Goal: Find specific page/section: Find specific page/section

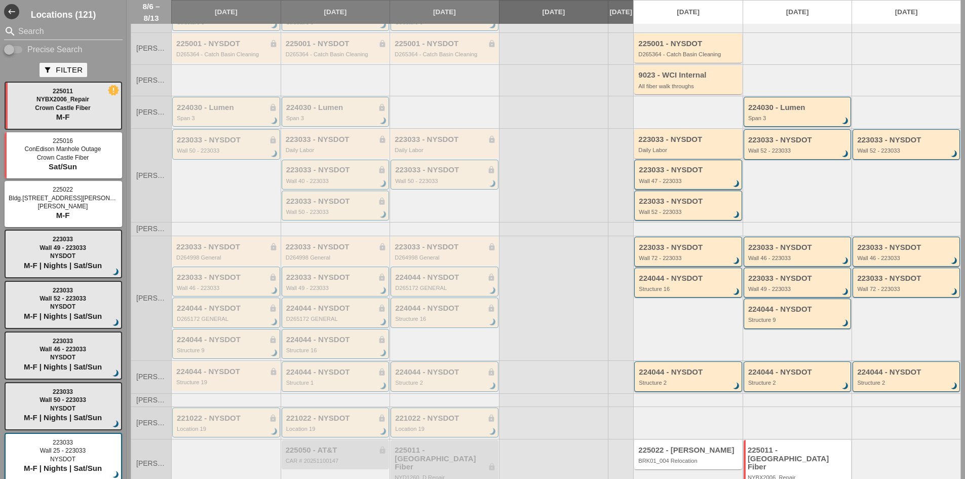
scroll to position [115, 0]
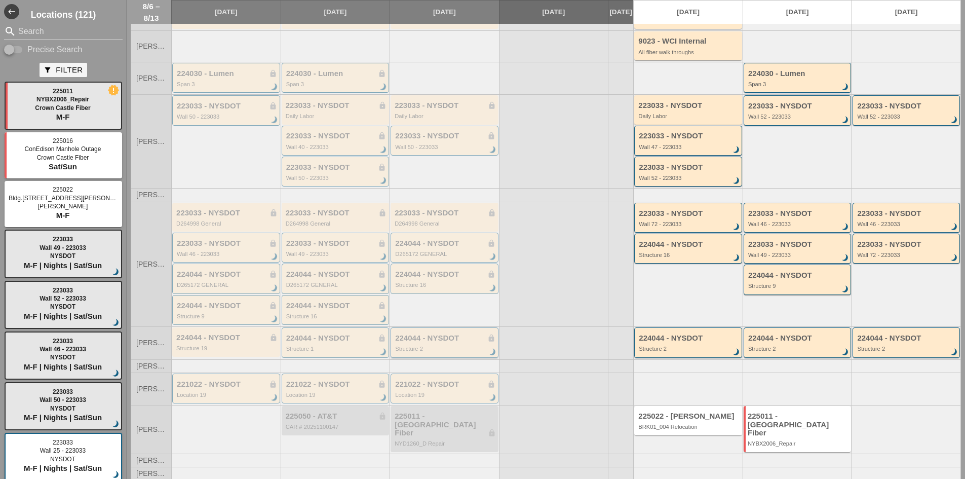
click at [446, 352] on div "Structure 2" at bounding box center [445, 349] width 100 height 6
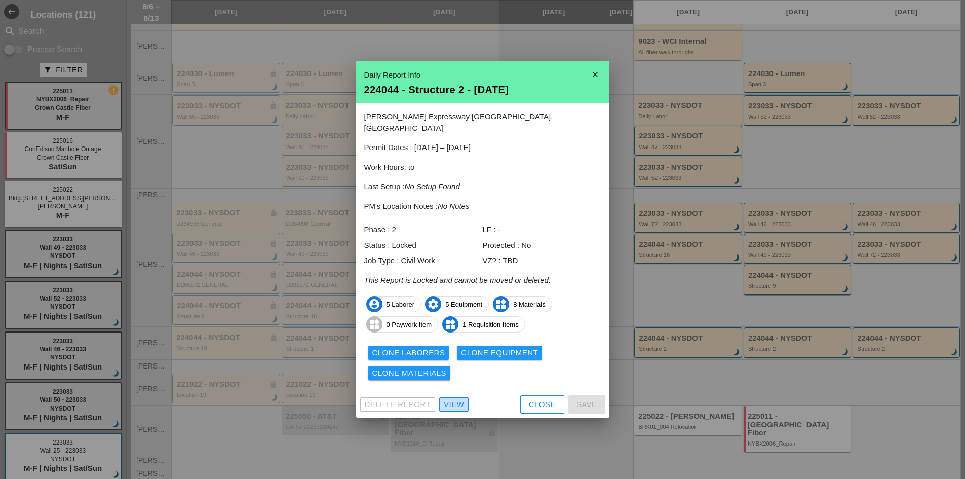
click at [460, 399] on div "View" at bounding box center [454, 405] width 20 height 12
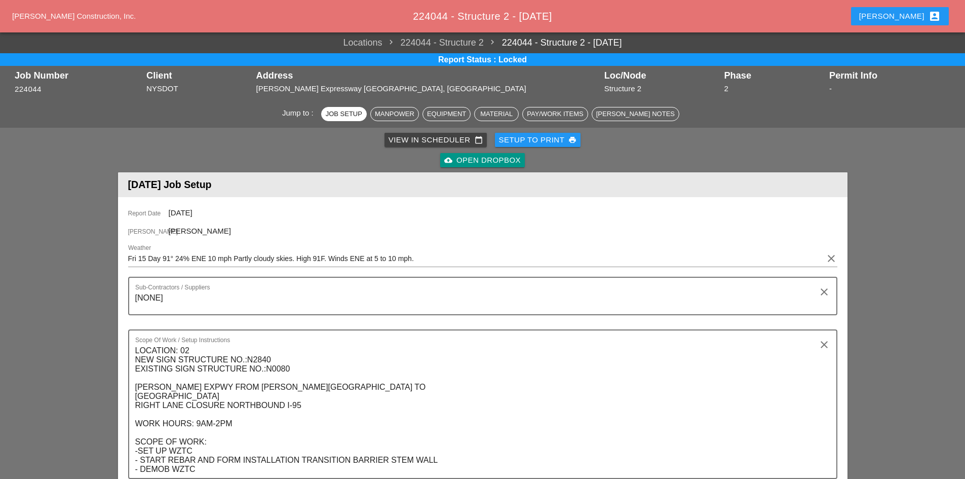
click at [442, 167] on link "cloud_upload Open Dropbox" at bounding box center [482, 160] width 85 height 14
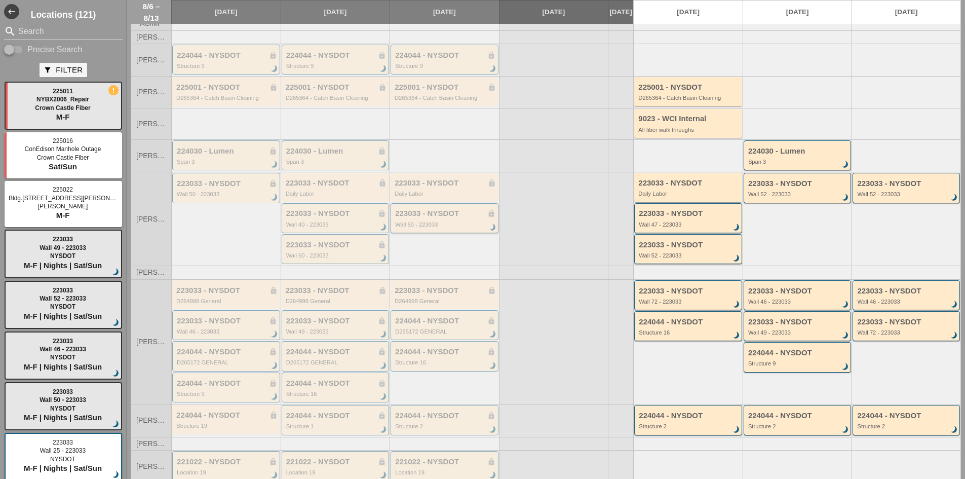
scroll to position [115, 0]
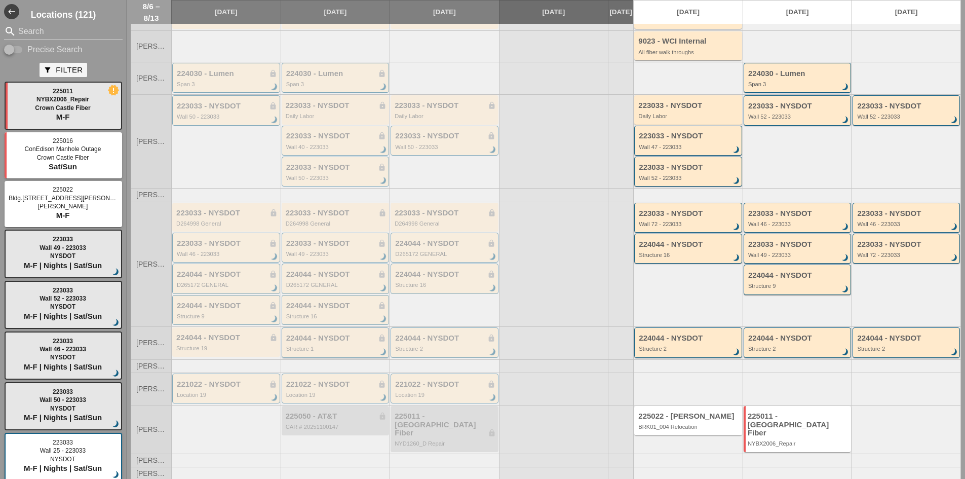
click at [352, 351] on div "224044 - NYSDOT lock Structure 1 brightness_3" at bounding box center [336, 343] width 100 height 18
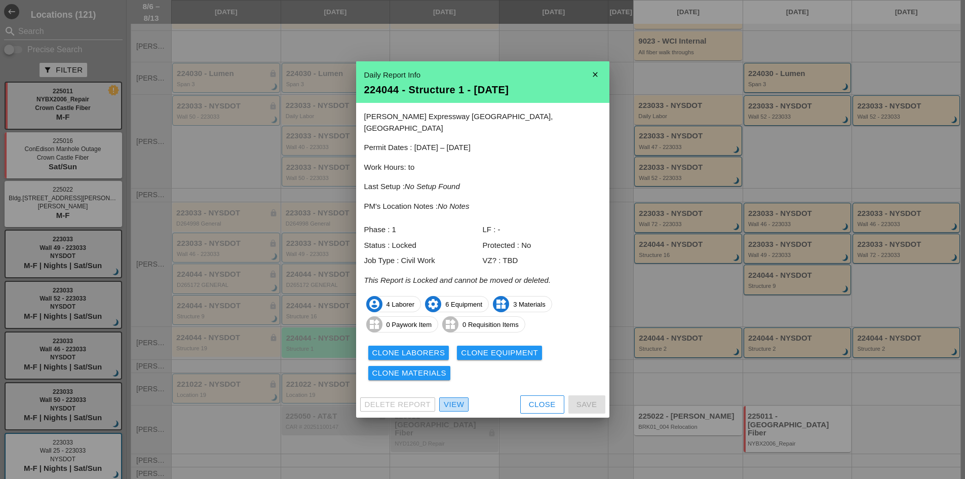
click at [455, 404] on div "View" at bounding box center [454, 405] width 20 height 12
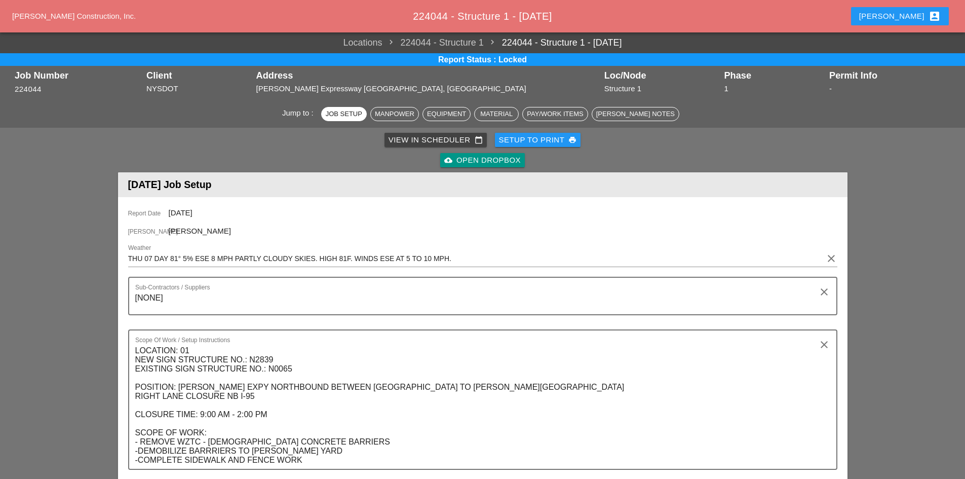
click at [510, 161] on div "cloud_upload Open Dropbox" at bounding box center [482, 161] width 77 height 12
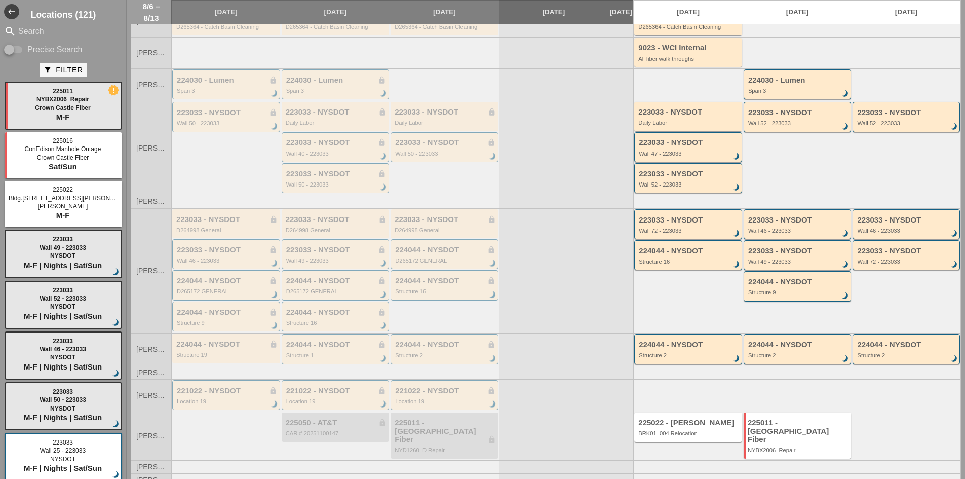
scroll to position [115, 0]
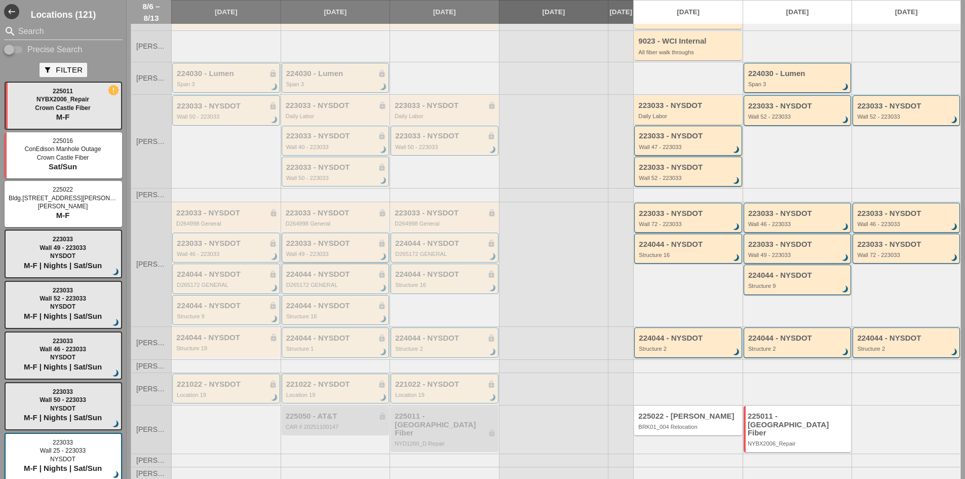
click at [363, 257] on div "Wall 49 - 223033" at bounding box center [336, 254] width 100 height 6
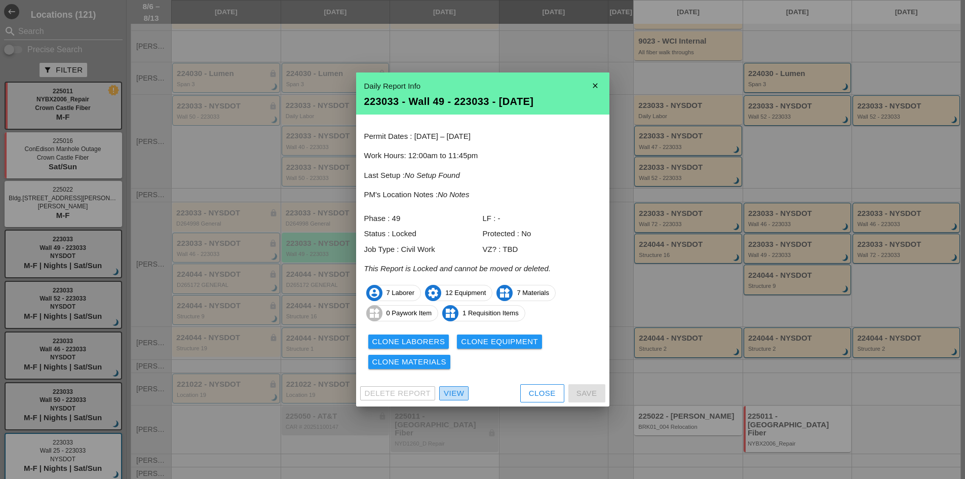
click at [455, 390] on div "View" at bounding box center [454, 394] width 20 height 12
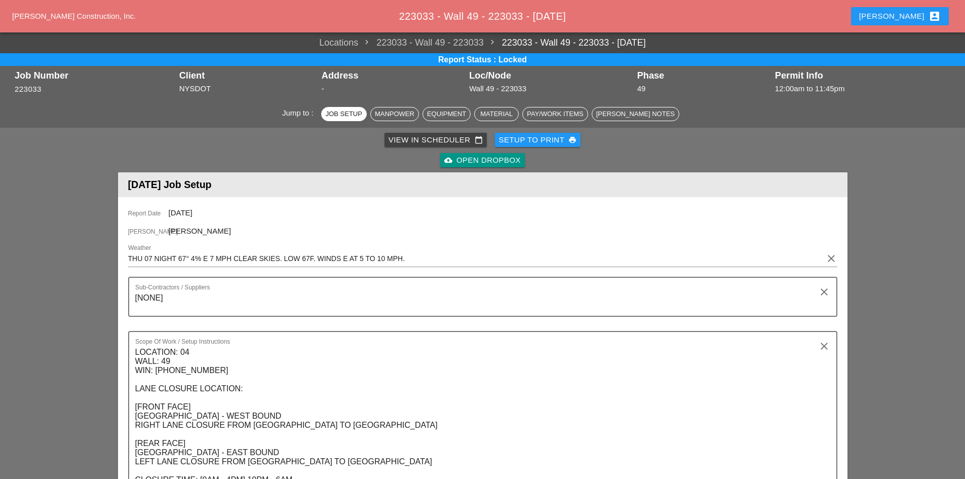
click at [475, 155] on div "cloud_upload Open Dropbox" at bounding box center [482, 161] width 77 height 12
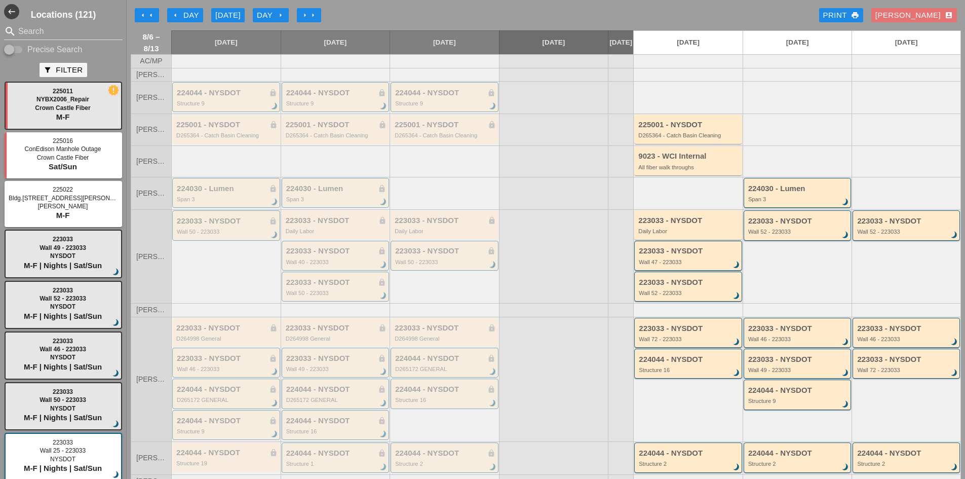
scroll to position [51, 0]
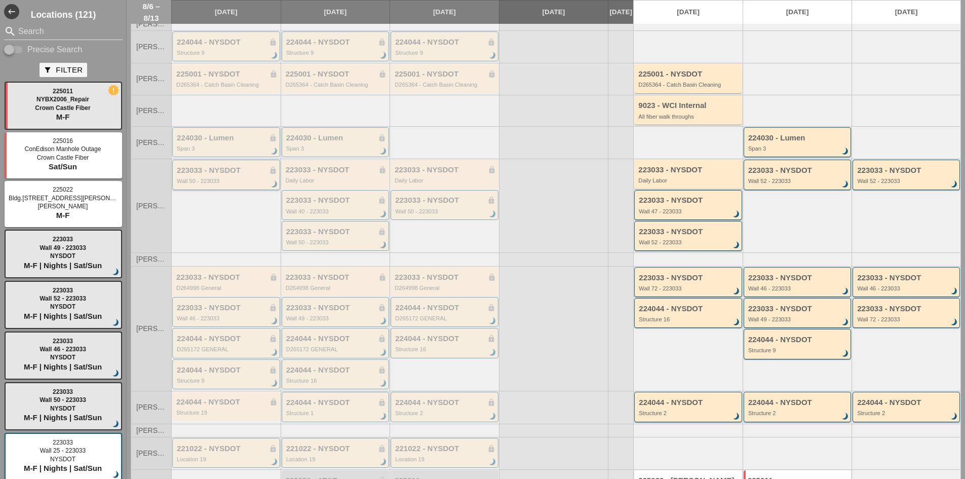
click at [196, 175] on div "223033 - NYSDOT lock" at bounding box center [227, 170] width 100 height 9
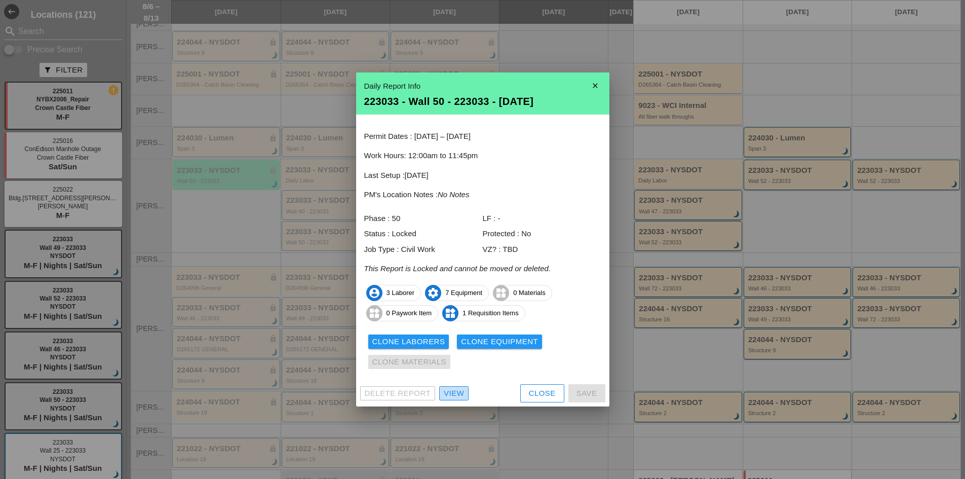
click at [441, 397] on link "View" at bounding box center [453, 393] width 29 height 14
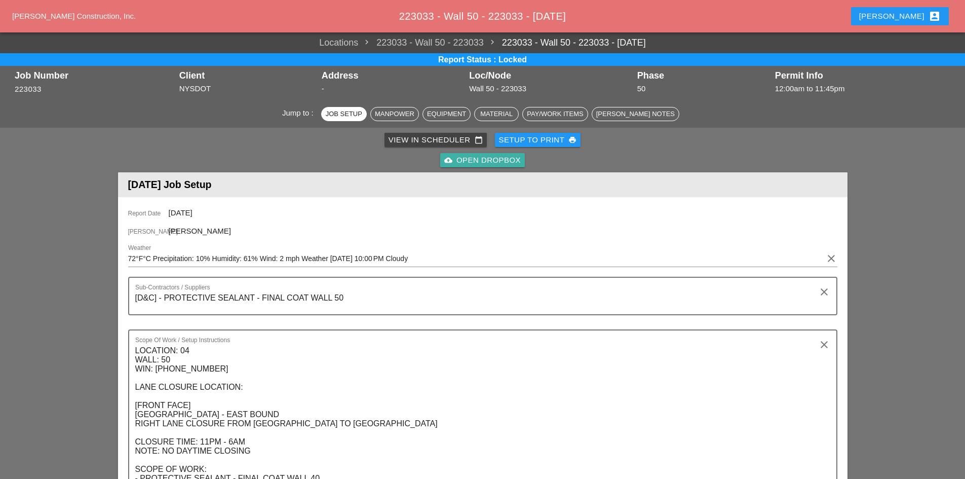
click at [496, 161] on div "cloud_upload Open Dropbox" at bounding box center [482, 161] width 77 height 12
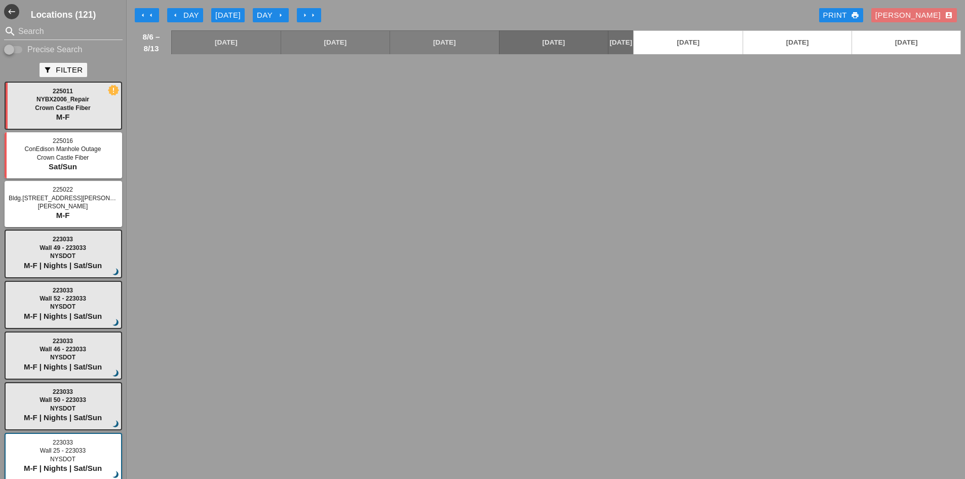
click at [179, 16] on icon "arrow_left" at bounding box center [175, 15] width 8 height 8
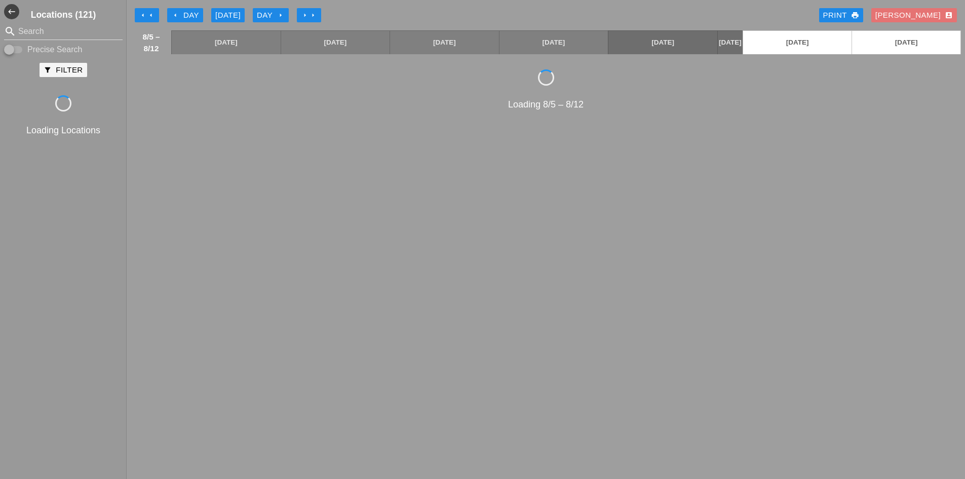
click at [173, 13] on icon "arrow_left" at bounding box center [175, 15] width 8 height 8
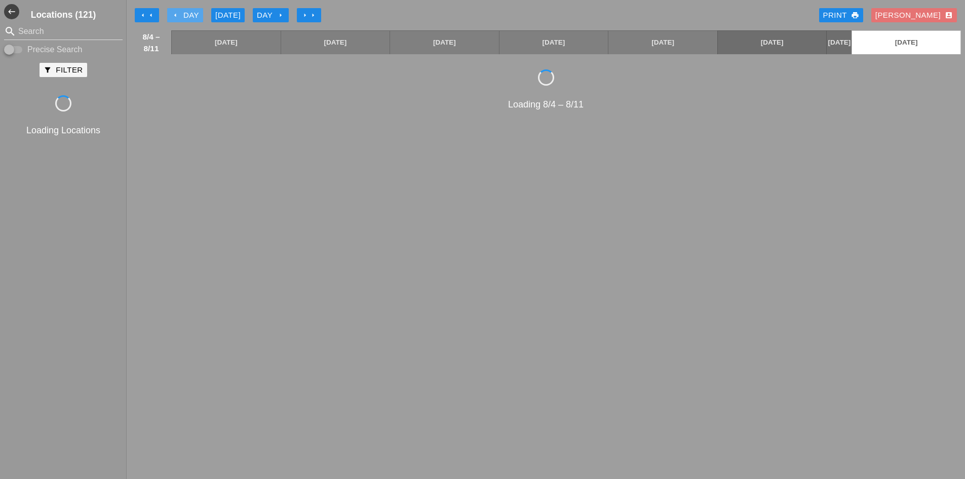
click at [173, 13] on icon "arrow_left" at bounding box center [175, 15] width 8 height 8
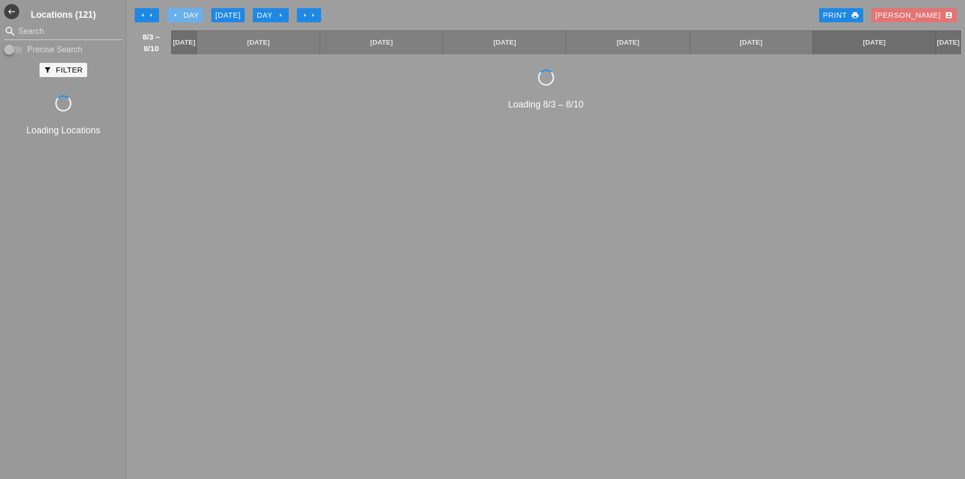
click at [173, 13] on icon "arrow_left" at bounding box center [175, 15] width 8 height 8
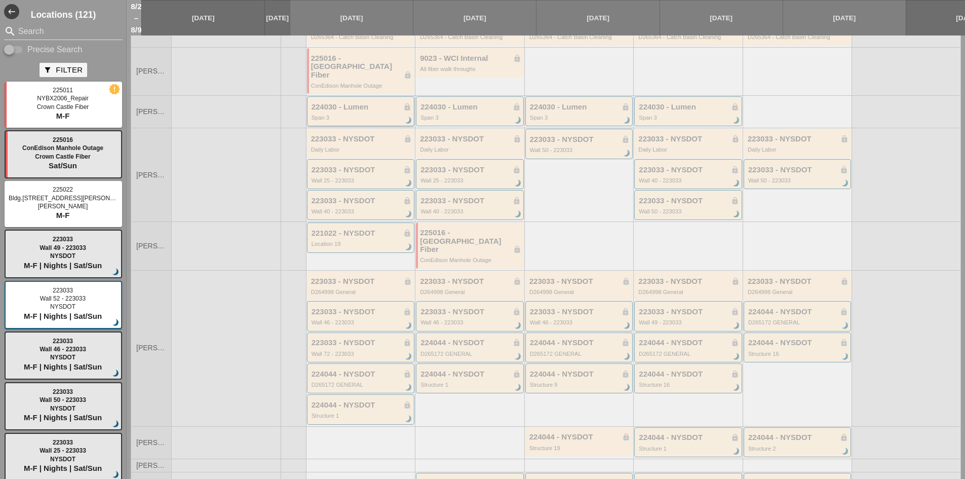
scroll to position [152, 0]
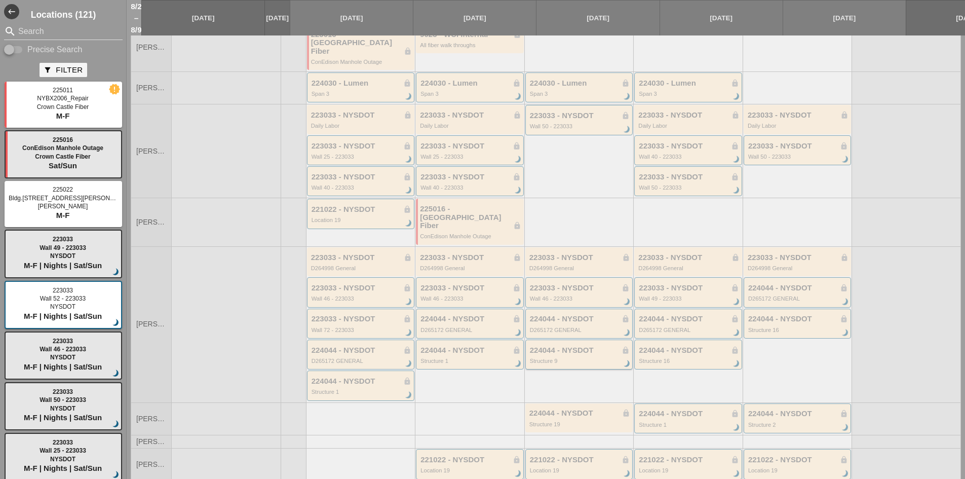
click at [565, 346] on div "224044 - NYSDOT lock" at bounding box center [580, 350] width 100 height 9
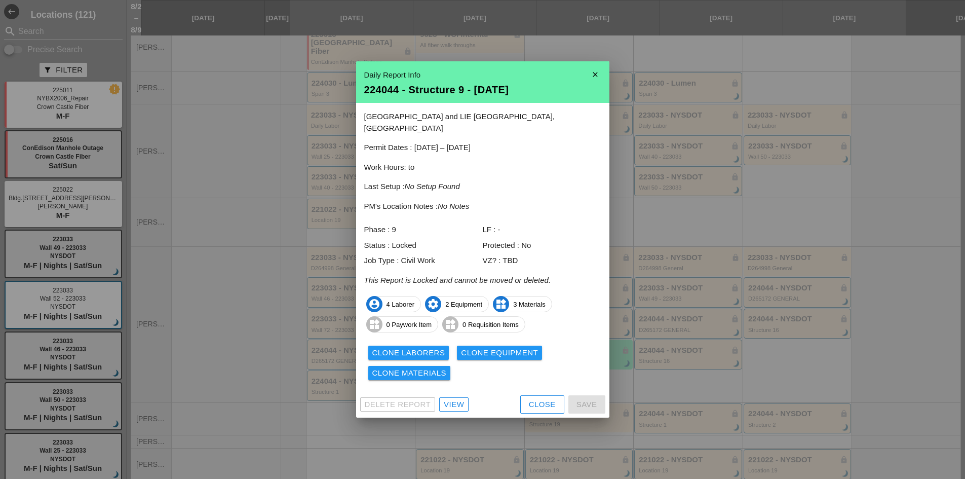
click at [445, 391] on div "Delete Report View Close Save" at bounding box center [482, 404] width 253 height 26
click at [447, 399] on div "View" at bounding box center [454, 405] width 20 height 12
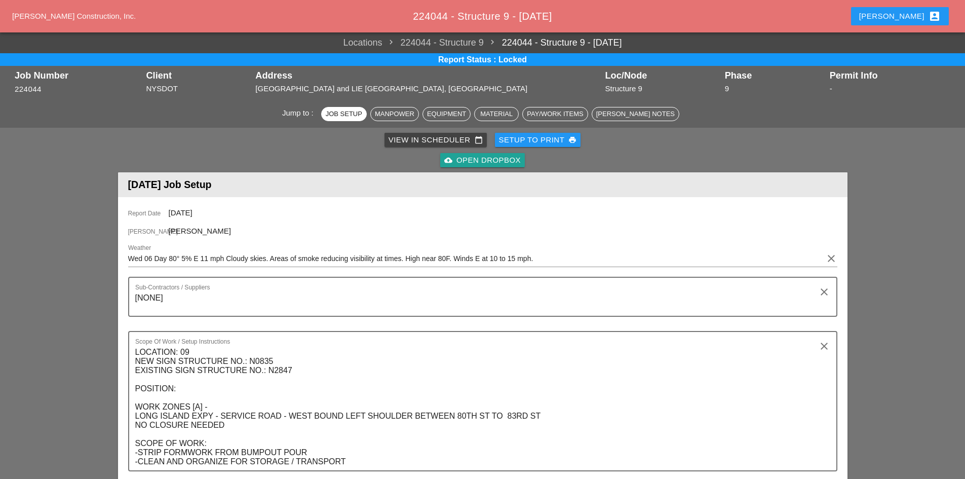
drag, startPoint x: 481, startPoint y: 163, endPoint x: 475, endPoint y: 169, distance: 8.2
click at [481, 164] on div "cloud_upload Open Dropbox" at bounding box center [482, 161] width 77 height 12
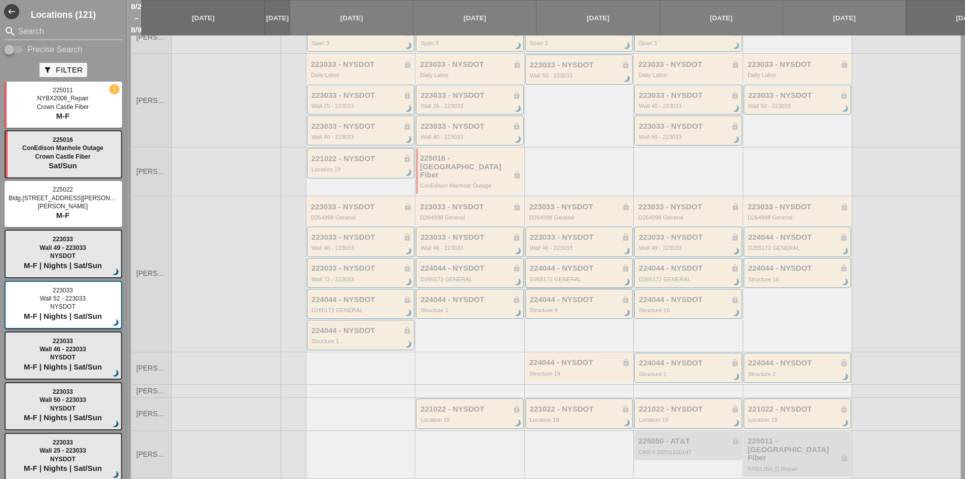
scroll to position [211, 0]
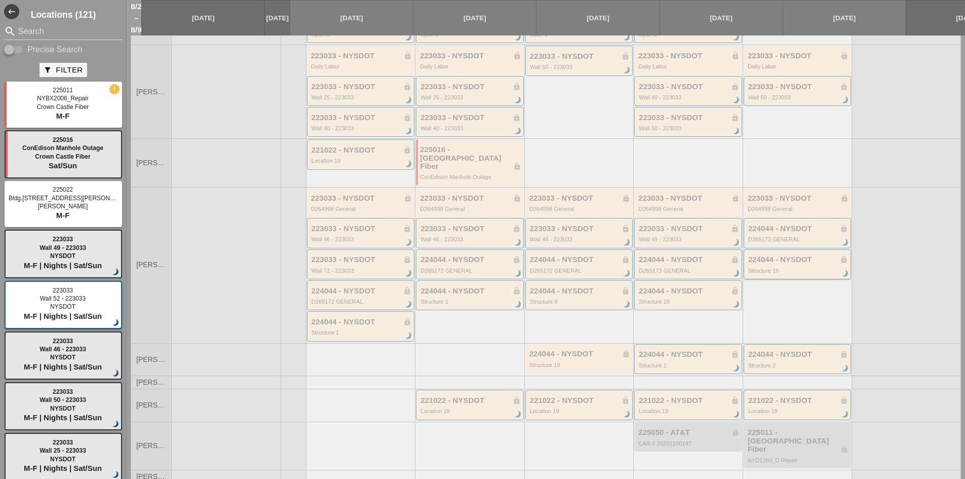
click at [768, 255] on div "224044 - NYSDOT lock Structure 16 brightness_3" at bounding box center [798, 264] width 100 height 18
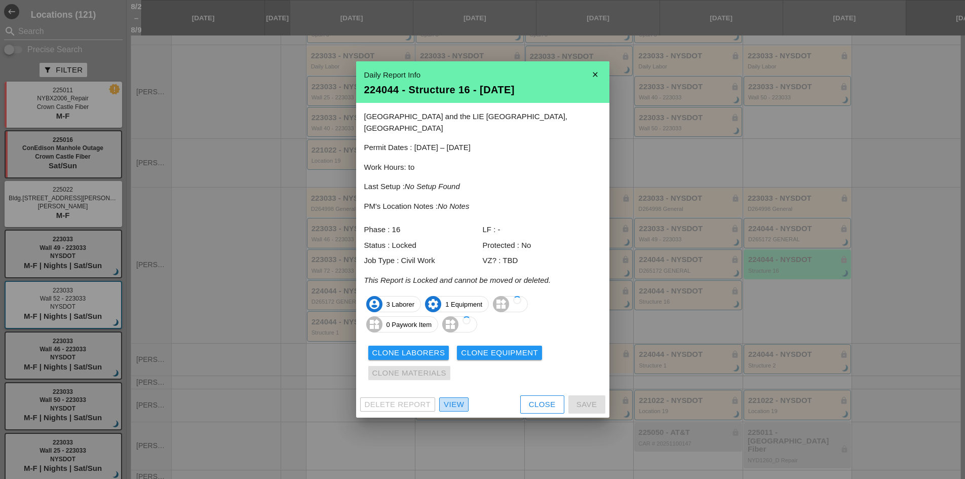
click at [455, 402] on div "View" at bounding box center [454, 405] width 20 height 12
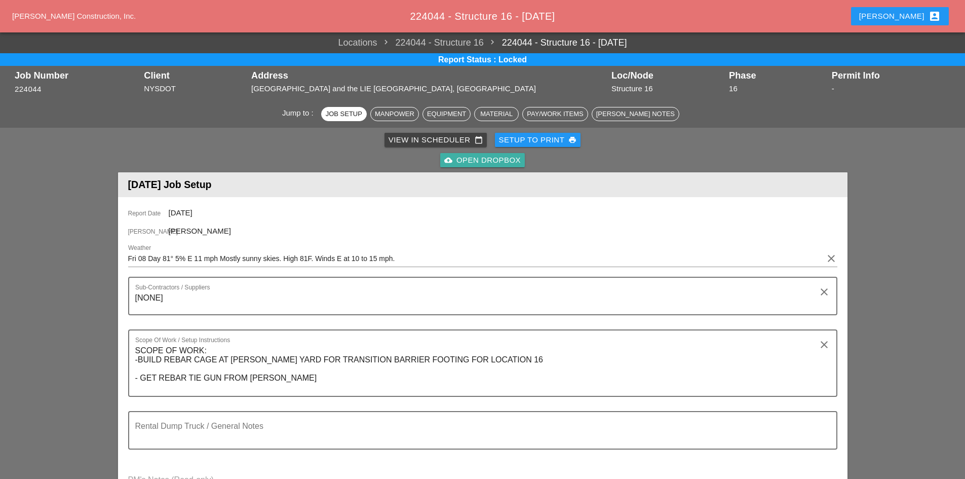
click at [483, 162] on div "cloud_upload Open Dropbox" at bounding box center [482, 161] width 77 height 12
